Goal: Information Seeking & Learning: Learn about a topic

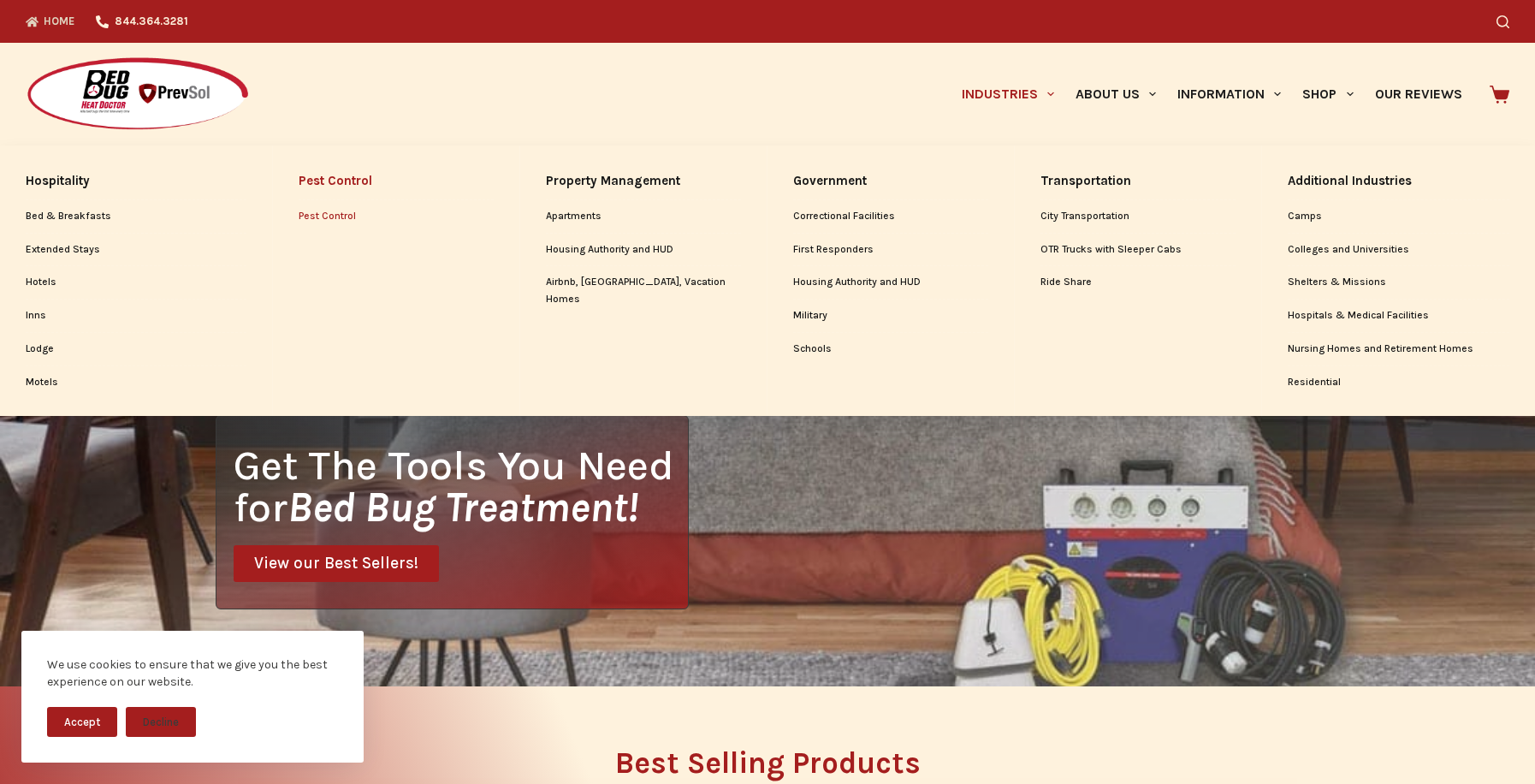
click at [341, 214] on link "Pest Control" at bounding box center [396, 216] width 195 height 32
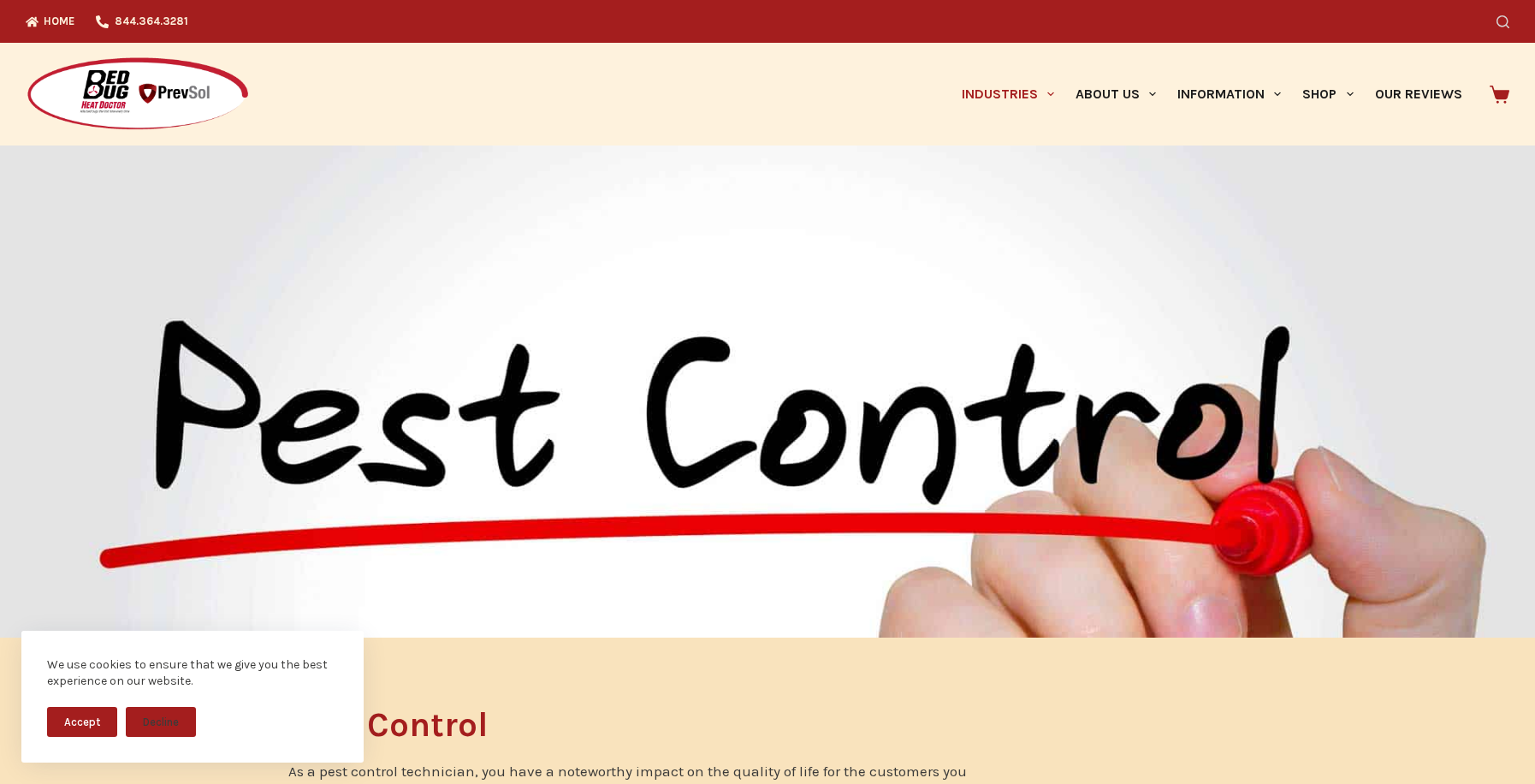
click at [1507, 24] on icon "Search" at bounding box center [1502, 21] width 13 height 13
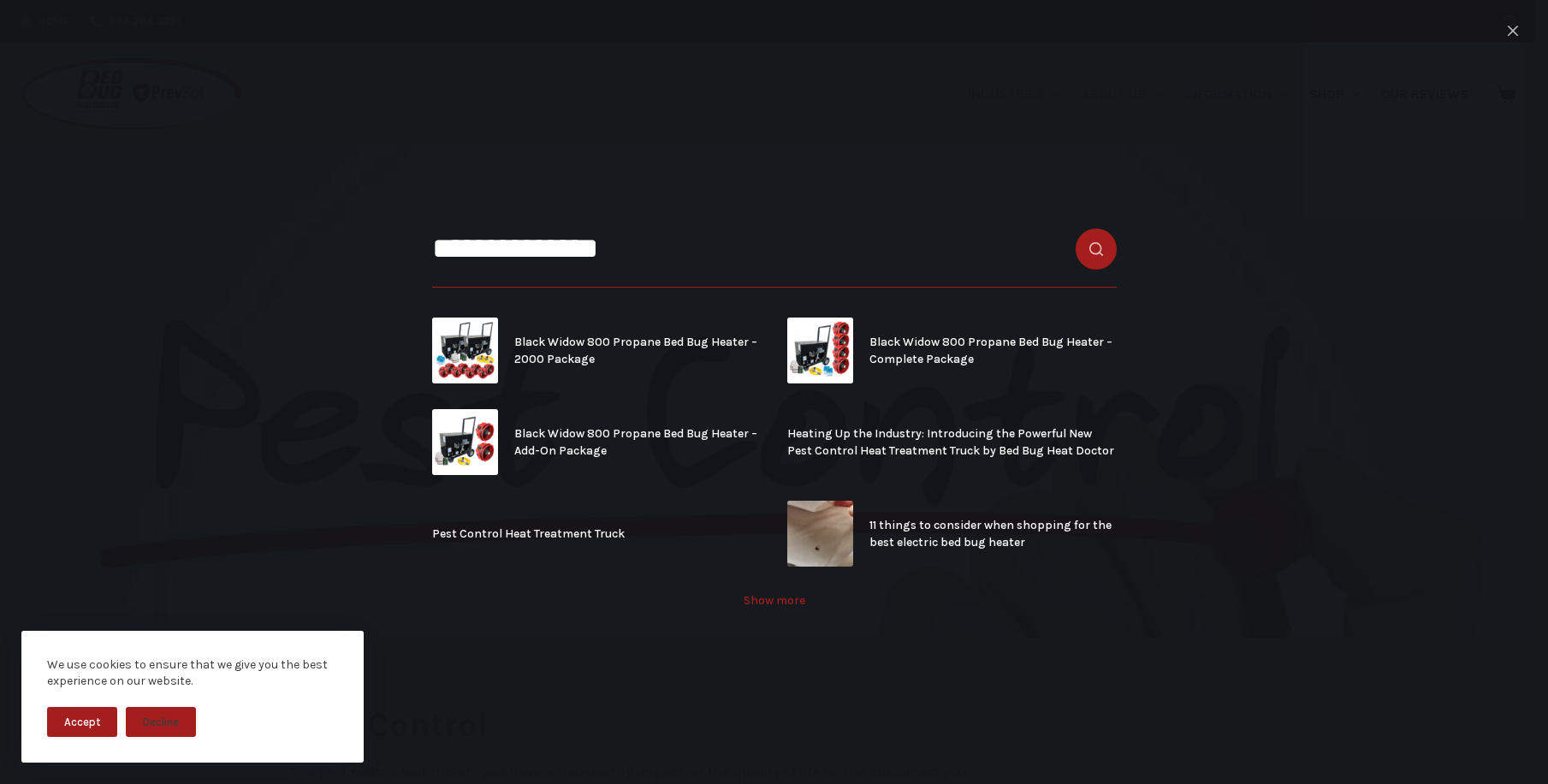
type input "**********"
click at [774, 608] on link "Show more" at bounding box center [774, 601] width 685 height 18
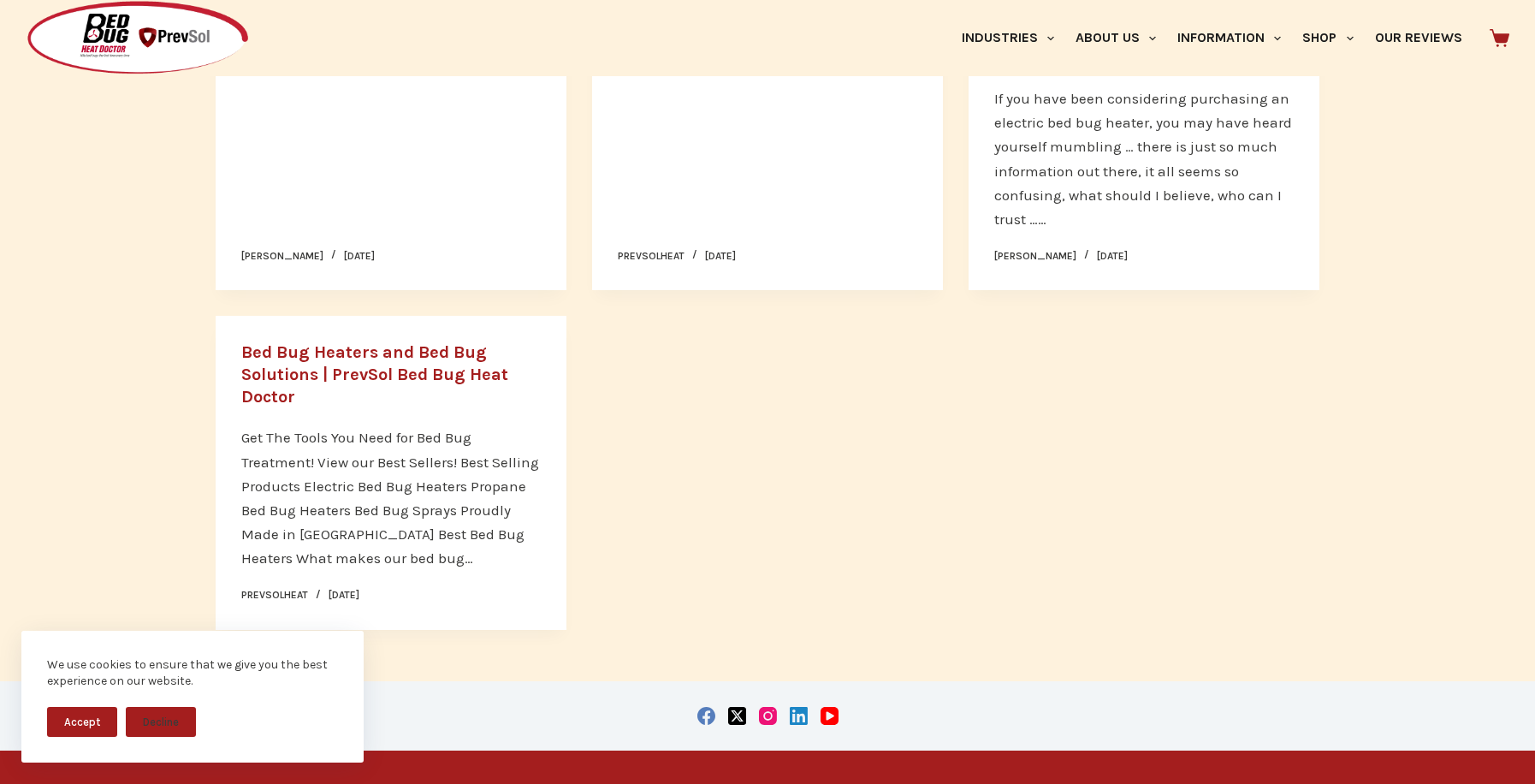
scroll to position [1112, 0]
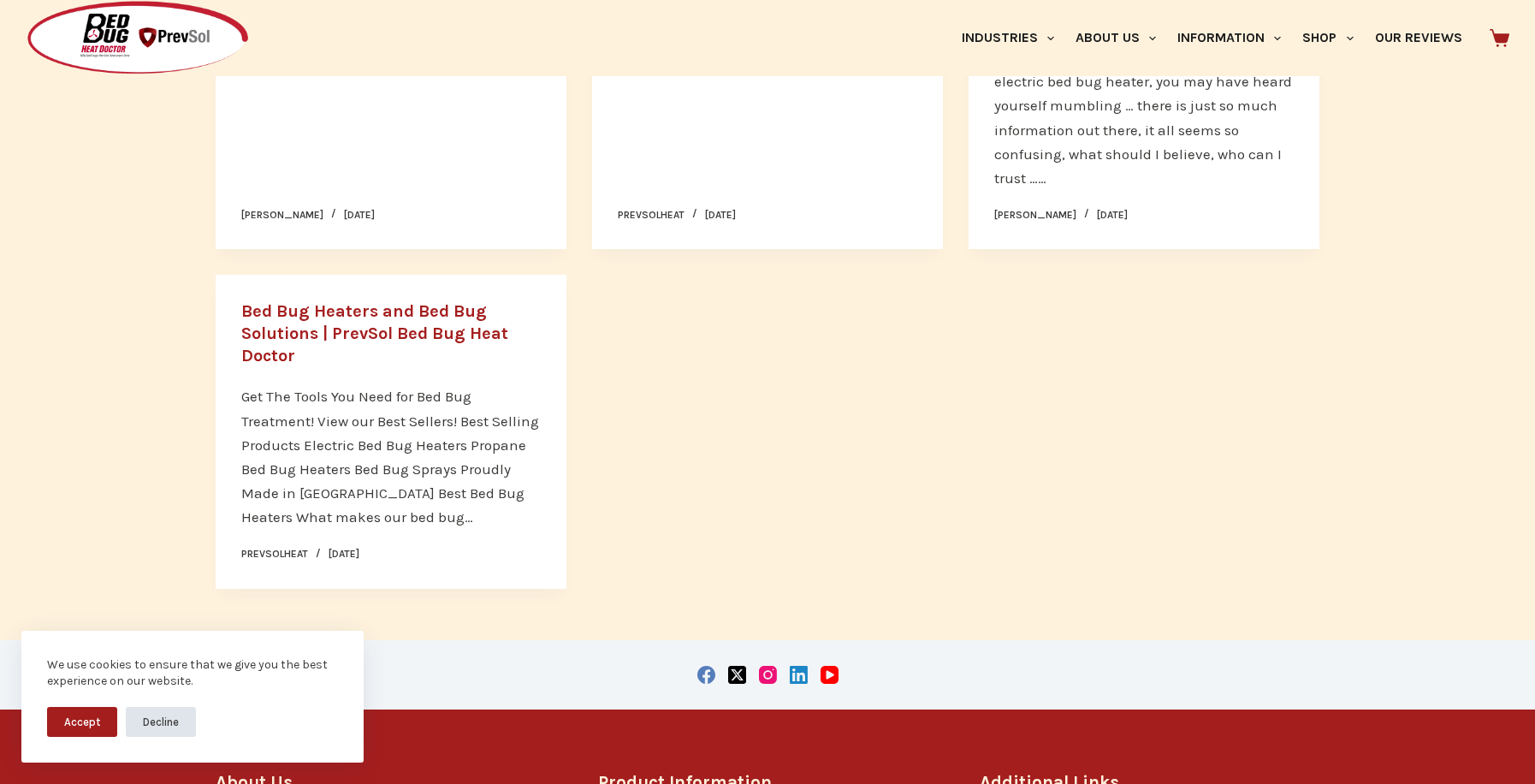
click at [154, 724] on button "Decline" at bounding box center [161, 722] width 70 height 30
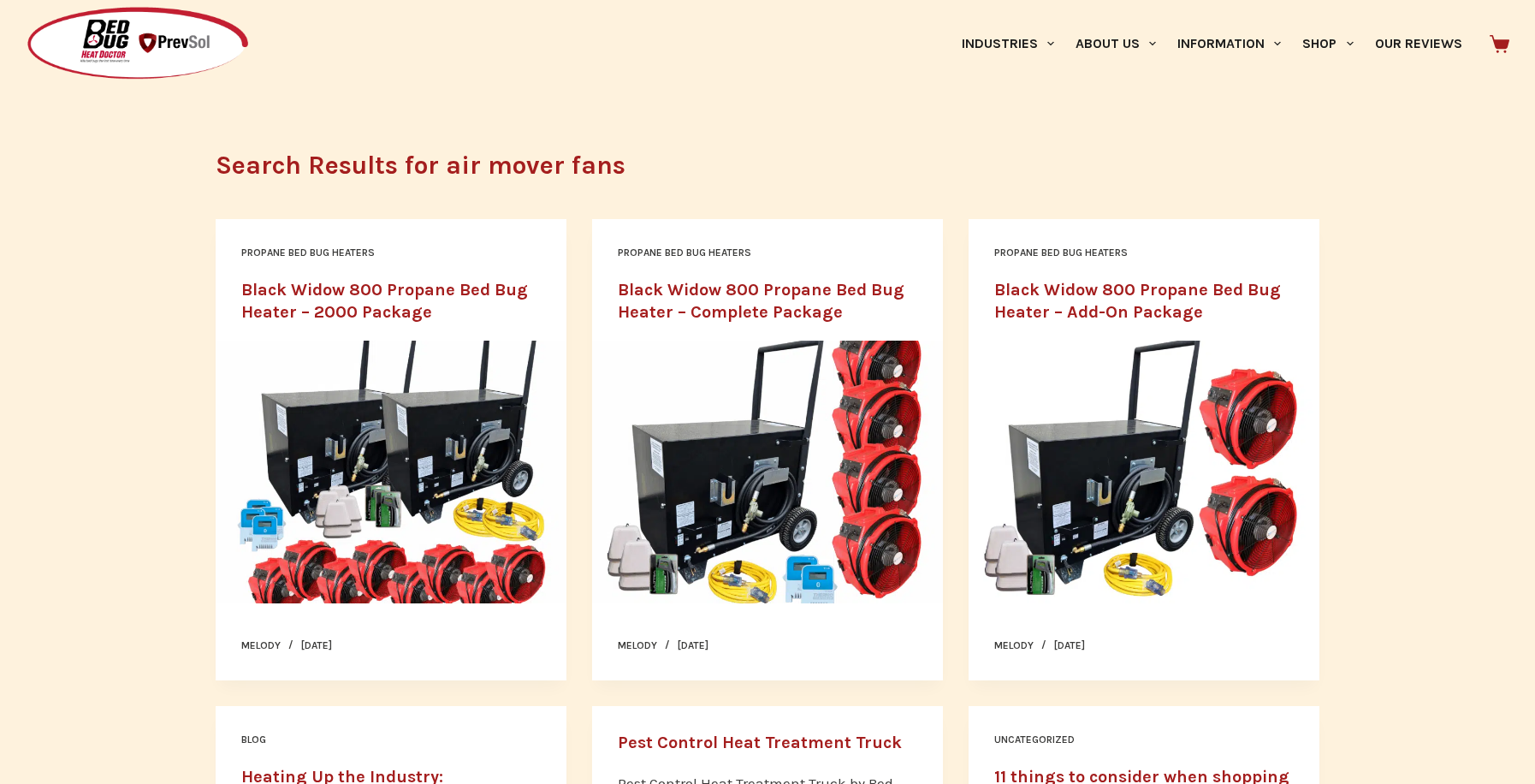
scroll to position [0, 0]
